Goal: Find specific page/section: Find specific page/section

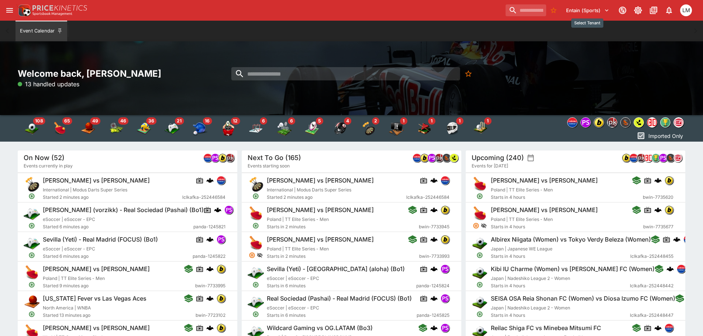
click at [610, 12] on icon "Select Tenant" at bounding box center [606, 10] width 7 height 7
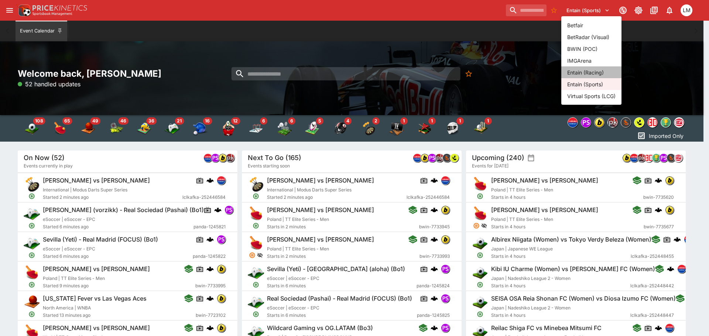
click at [595, 72] on li "Entain (Racing)" at bounding box center [591, 72] width 60 height 12
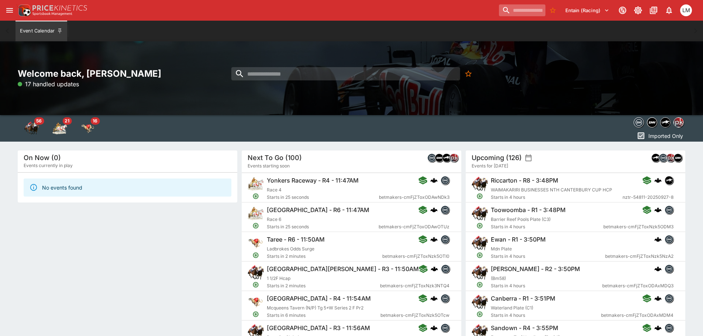
click at [503, 10] on input "search" at bounding box center [522, 10] width 47 height 12
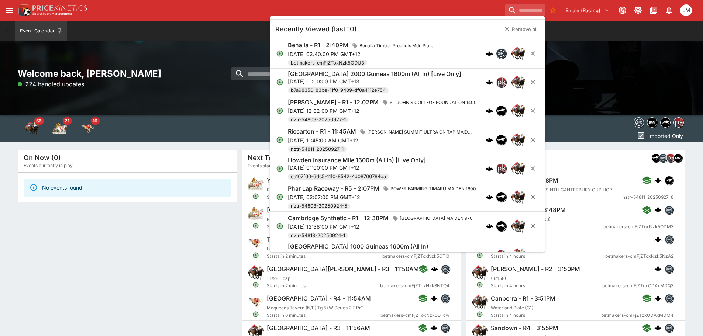
click at [318, 141] on p "Sat, Sep 27, 2025, 11:45:00 AM GMT+12" at bounding box center [382, 141] width 189 height 8
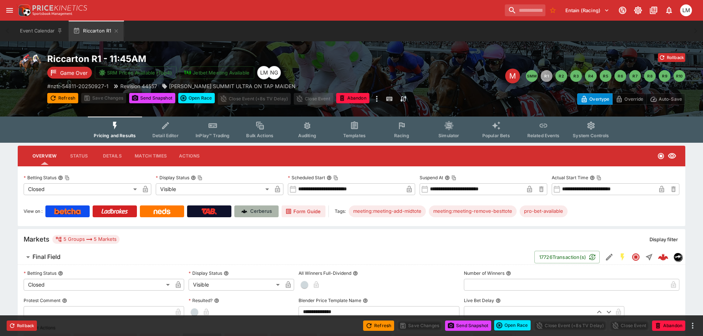
click at [265, 211] on p "Cerberus" at bounding box center [261, 211] width 22 height 7
type input "*"
